Goal: Find specific page/section: Find specific page/section

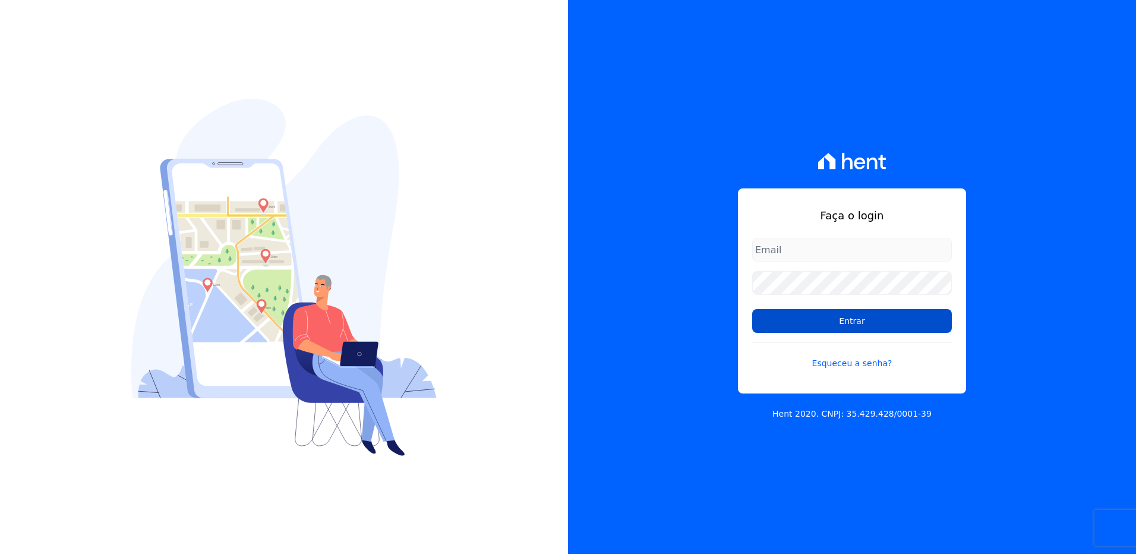
type input "[EMAIL_ADDRESS][PERSON_NAME][DOMAIN_NAME]"
click at [866, 321] on input "Entrar" at bounding box center [852, 321] width 200 height 24
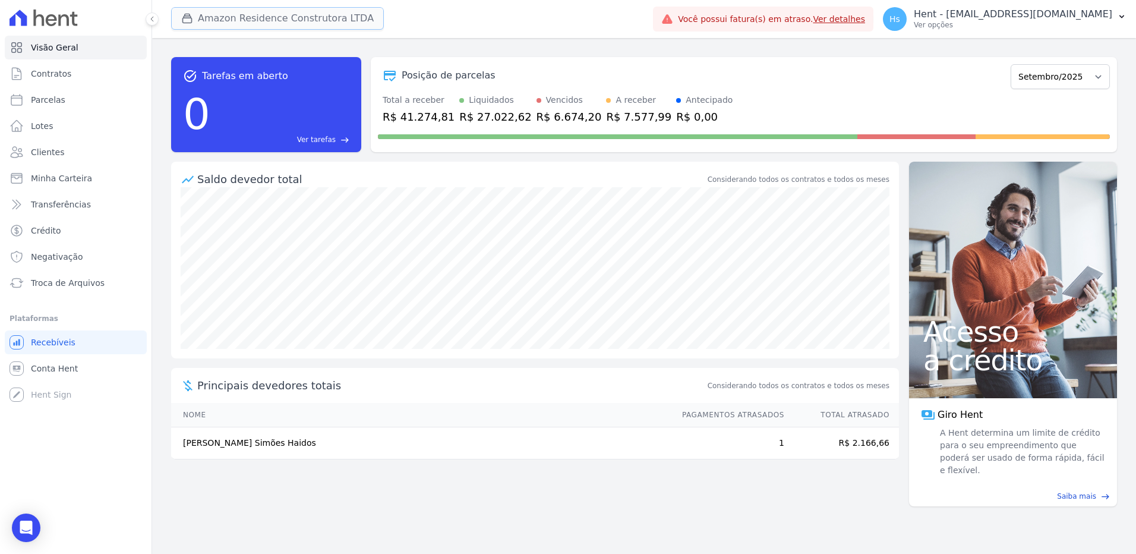
click at [323, 27] on button "Amazon Residence Construtora LTDA" at bounding box center [277, 18] width 213 height 23
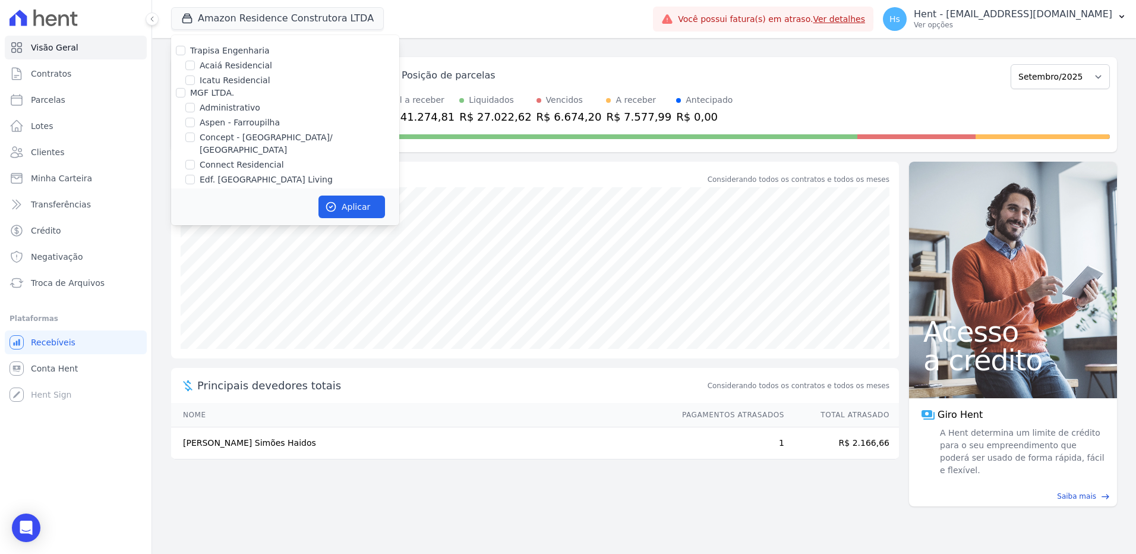
scroll to position [2917, 0]
click at [270, 144] on label "HARAS ROYAL URBANISMO" at bounding box center [245, 149] width 111 height 10
click at [185, 144] on input "HARAS ROYAL URBANISMO" at bounding box center [181, 149] width 10 height 10
checkbox input "true"
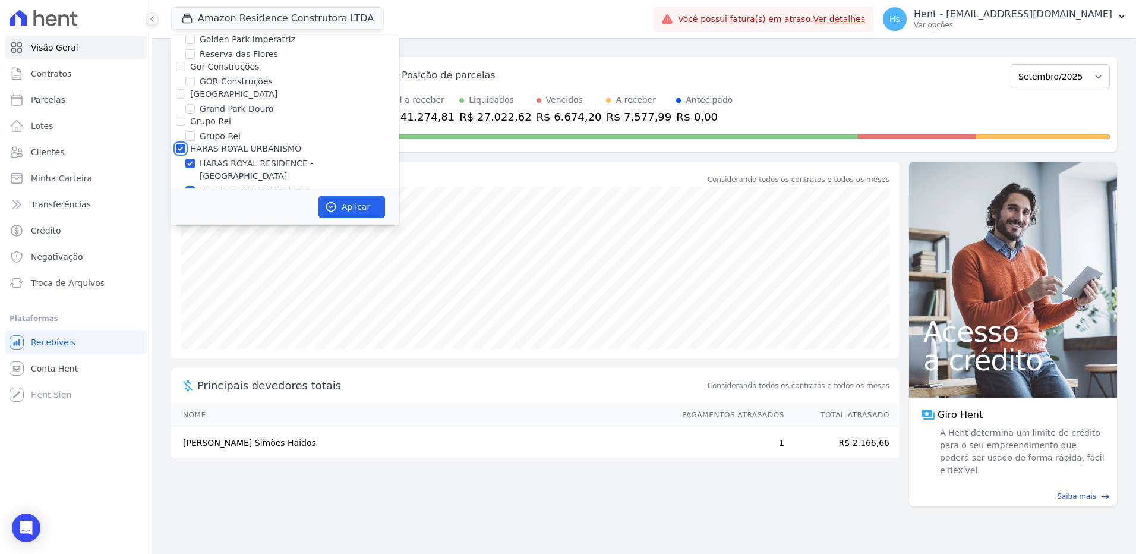
checkbox input "true"
click at [365, 211] on button "Aplicar" at bounding box center [351, 206] width 67 height 23
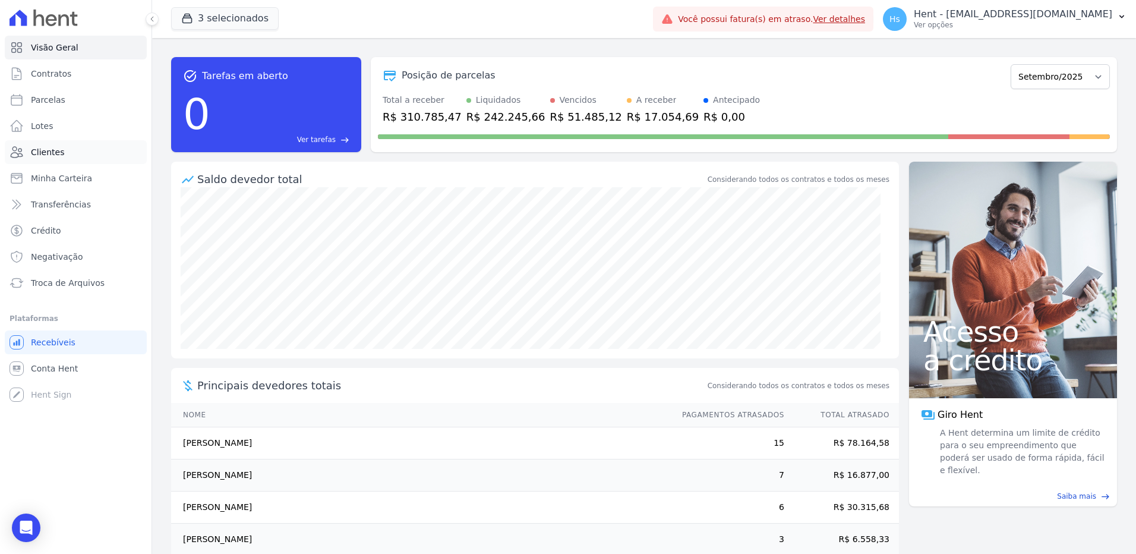
click at [61, 158] on link "Clientes" at bounding box center [76, 152] width 142 height 24
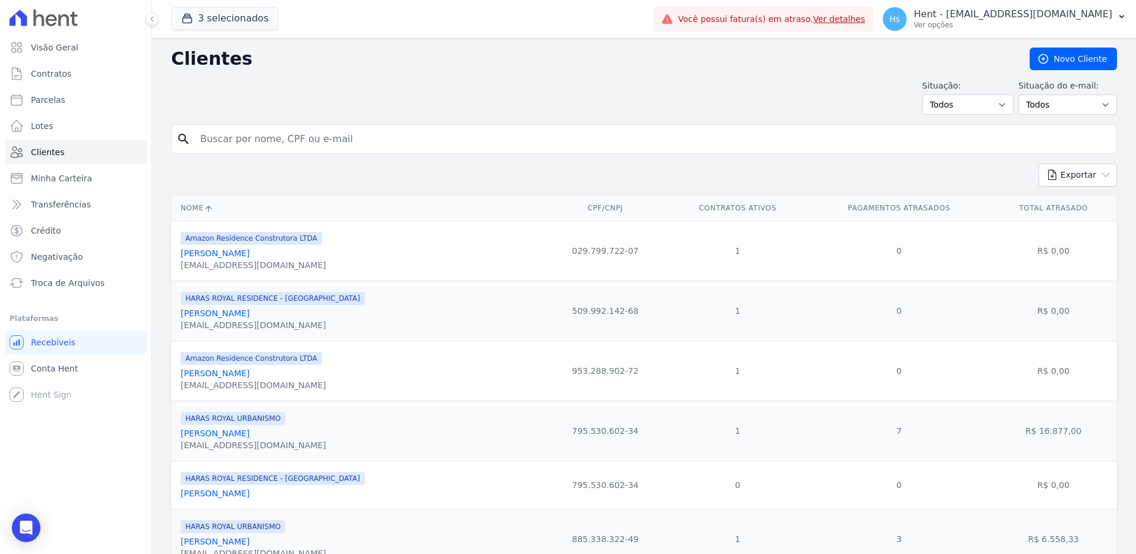
click at [310, 150] on input "search" at bounding box center [652, 139] width 918 height 24
type input "Camila"
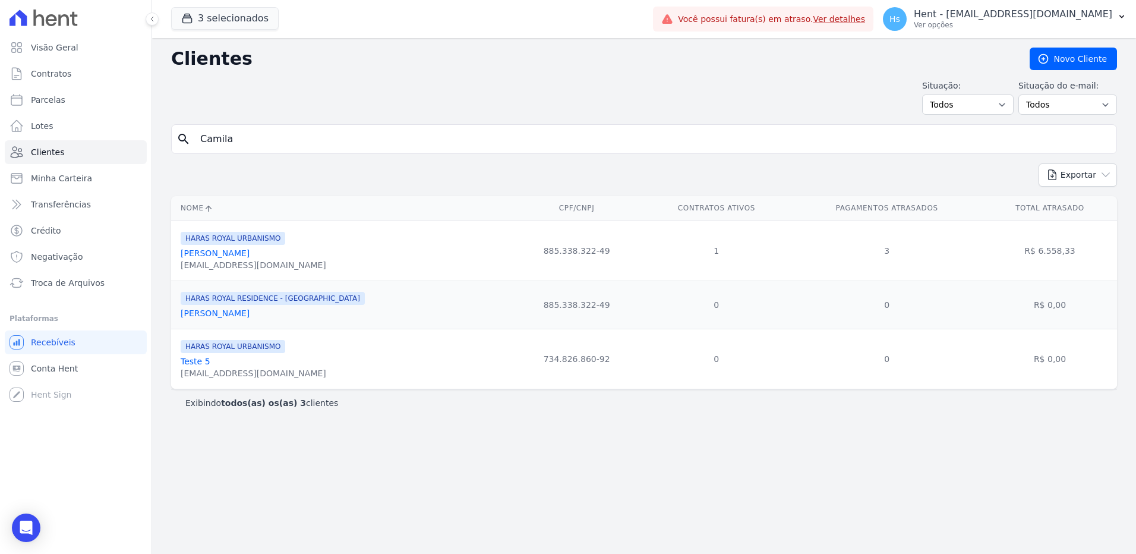
click at [211, 257] on link "Camila Lima Pereira" at bounding box center [215, 253] width 69 height 10
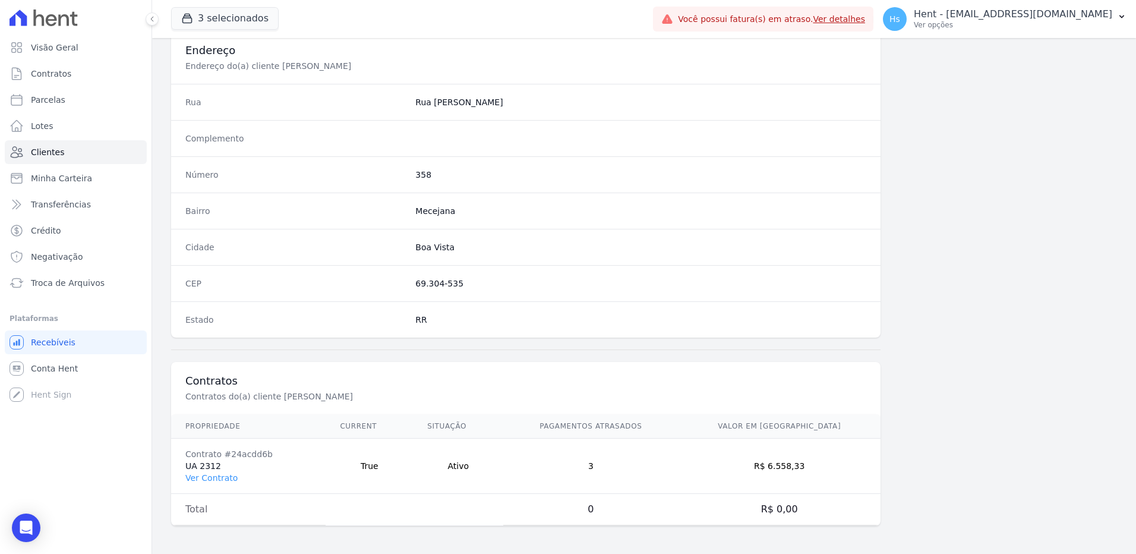
scroll to position [558, 0]
click at [207, 482] on link "Ver Contrato" at bounding box center [211, 477] width 52 height 10
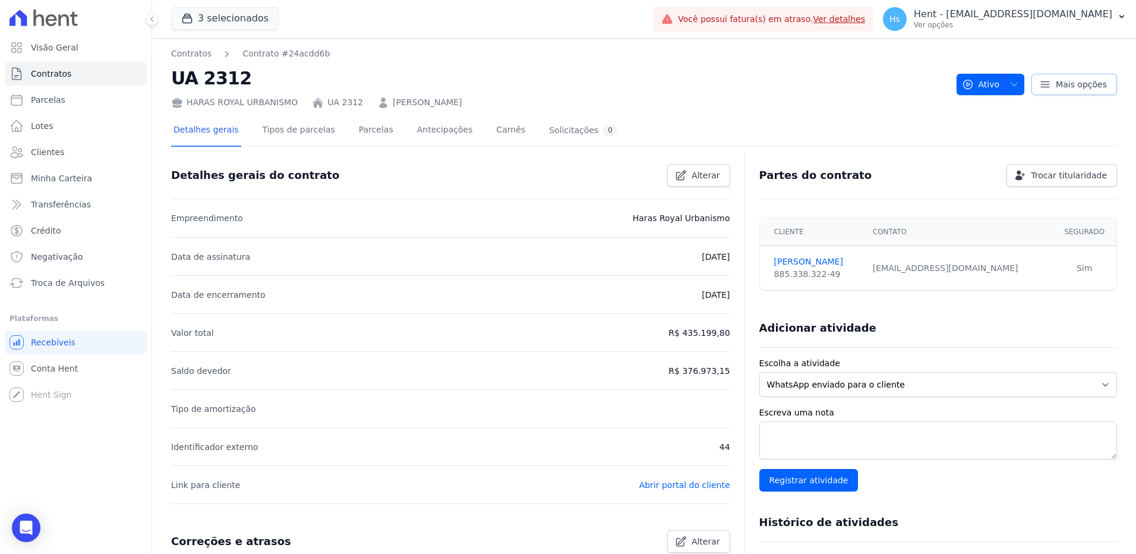
click at [1081, 84] on span "Mais opções" at bounding box center [1081, 84] width 51 height 12
drag, startPoint x: 469, startPoint y: 100, endPoint x: 380, endPoint y: 103, distance: 89.2
click at [380, 103] on div "HARAS ROYAL URBANISMO UA 2312 CAMILA LIMA PEREIRA" at bounding box center [559, 99] width 776 height 17
